Goal: Transaction & Acquisition: Purchase product/service

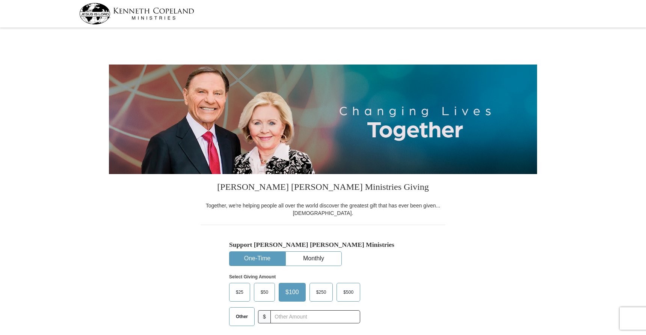
select select "[GEOGRAPHIC_DATA]"
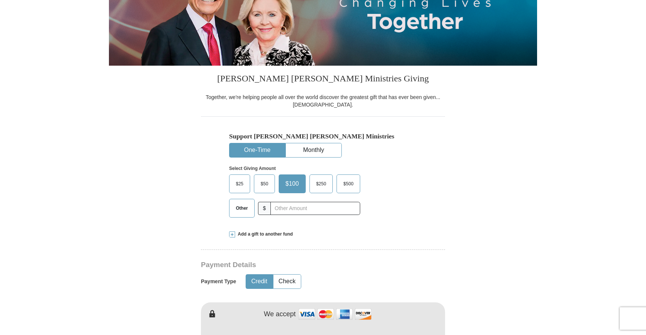
scroll to position [107, 0]
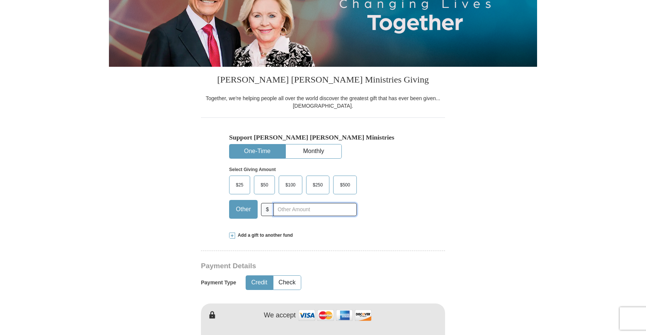
click at [322, 212] on input "text" at bounding box center [314, 209] width 83 height 13
click at [233, 237] on span at bounding box center [232, 236] width 6 height 6
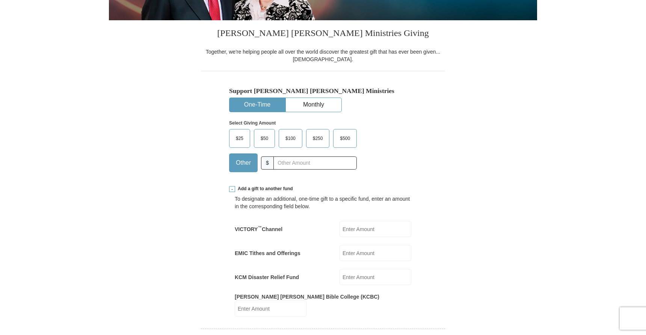
scroll to position [152, 0]
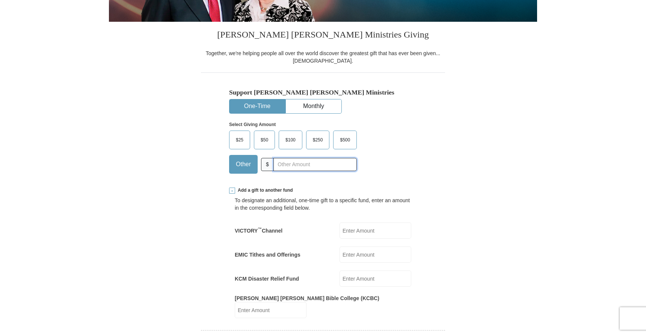
click at [322, 164] on input "text" at bounding box center [314, 164] width 83 height 13
type input "625"
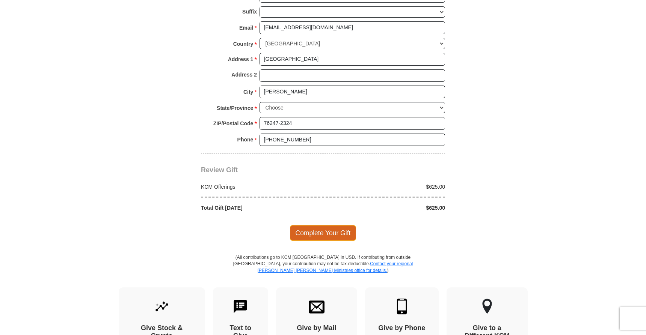
scroll to position [690, 0]
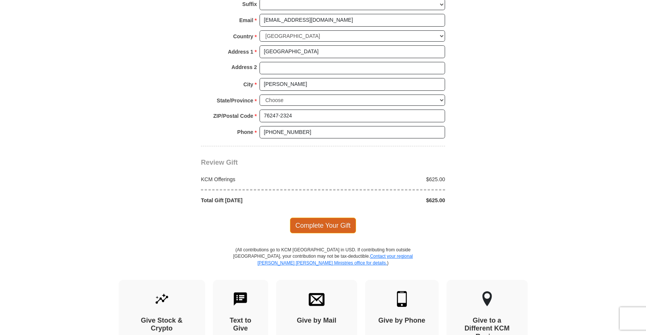
click at [321, 220] on span "Complete Your Gift" at bounding box center [323, 226] width 66 height 16
